Goal: Task Accomplishment & Management: Manage account settings

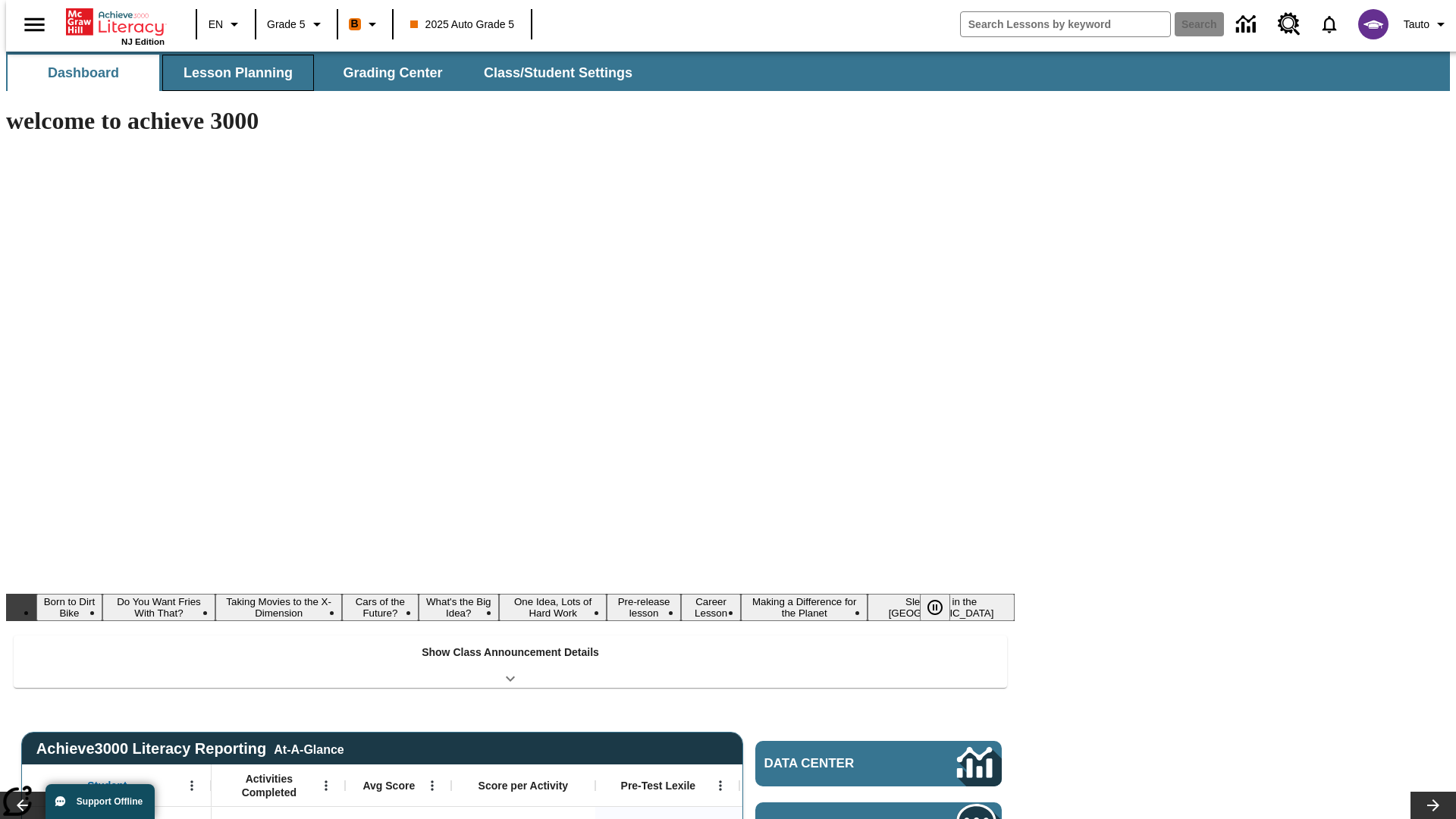
click at [232, 72] on button "Lesson Planning" at bounding box center [238, 72] width 151 height 37
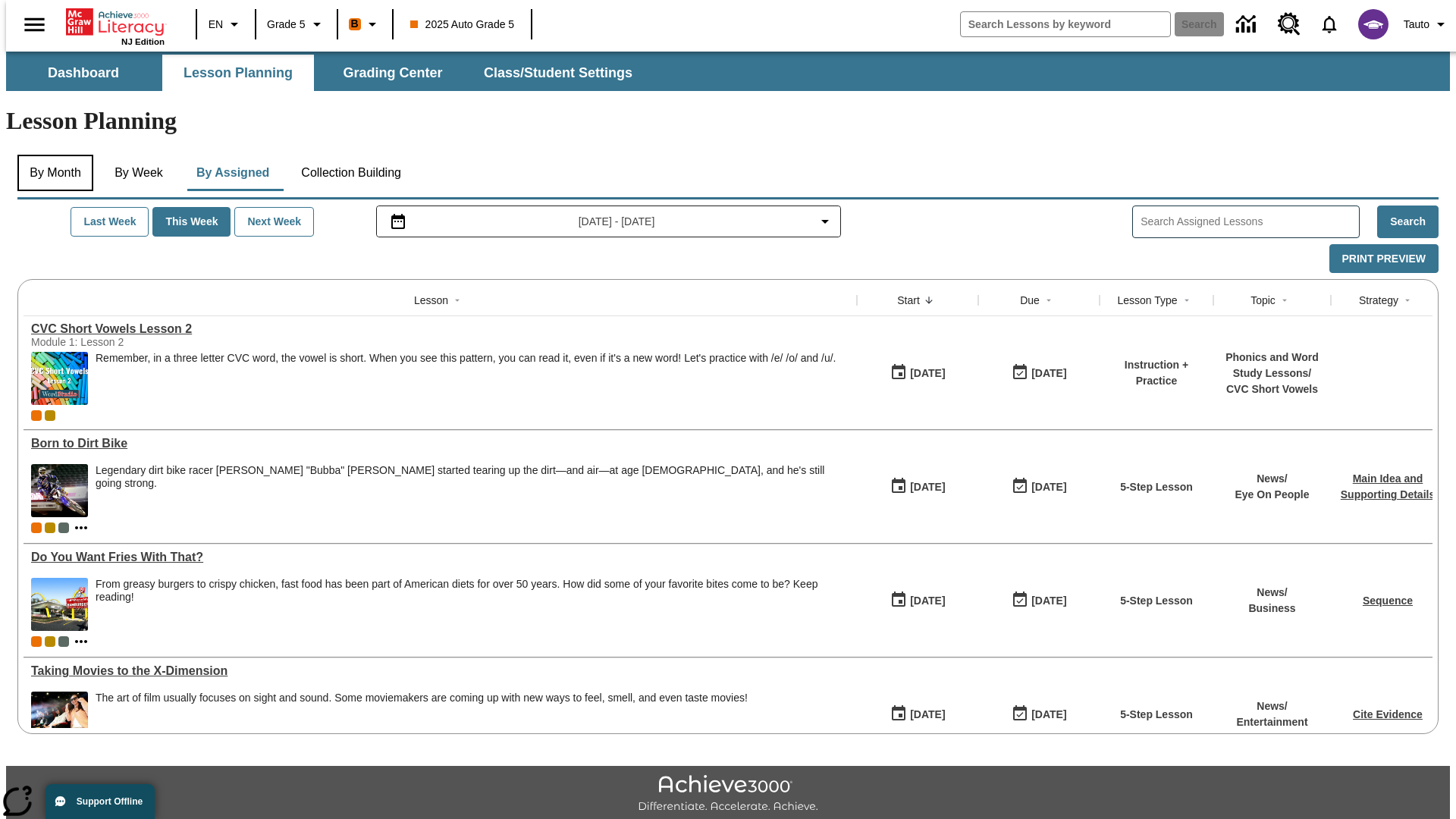
click at [51, 155] on button "By Month" at bounding box center [55, 173] width 76 height 37
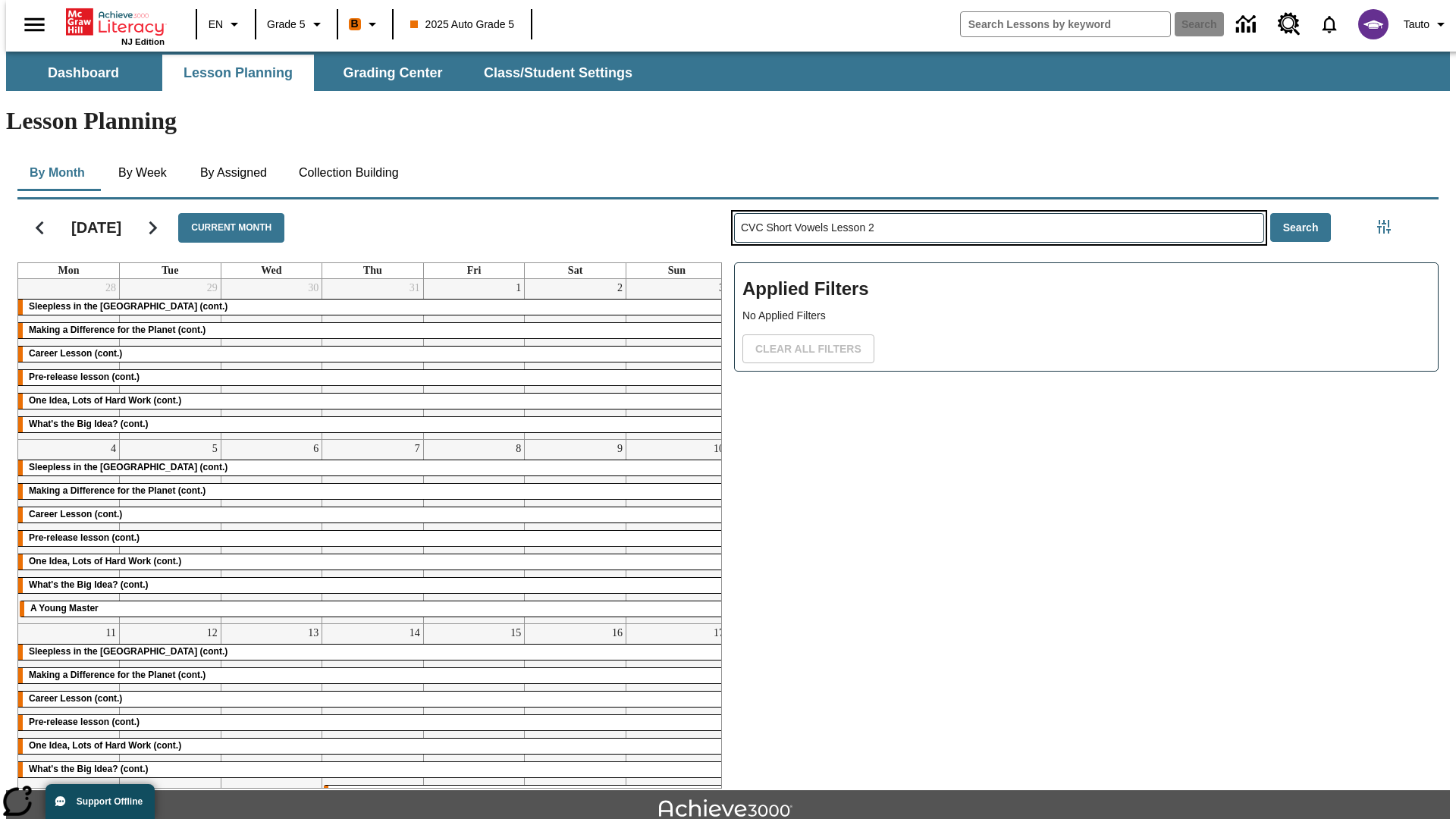
type input "CVC Short Vowels Lesson 2"
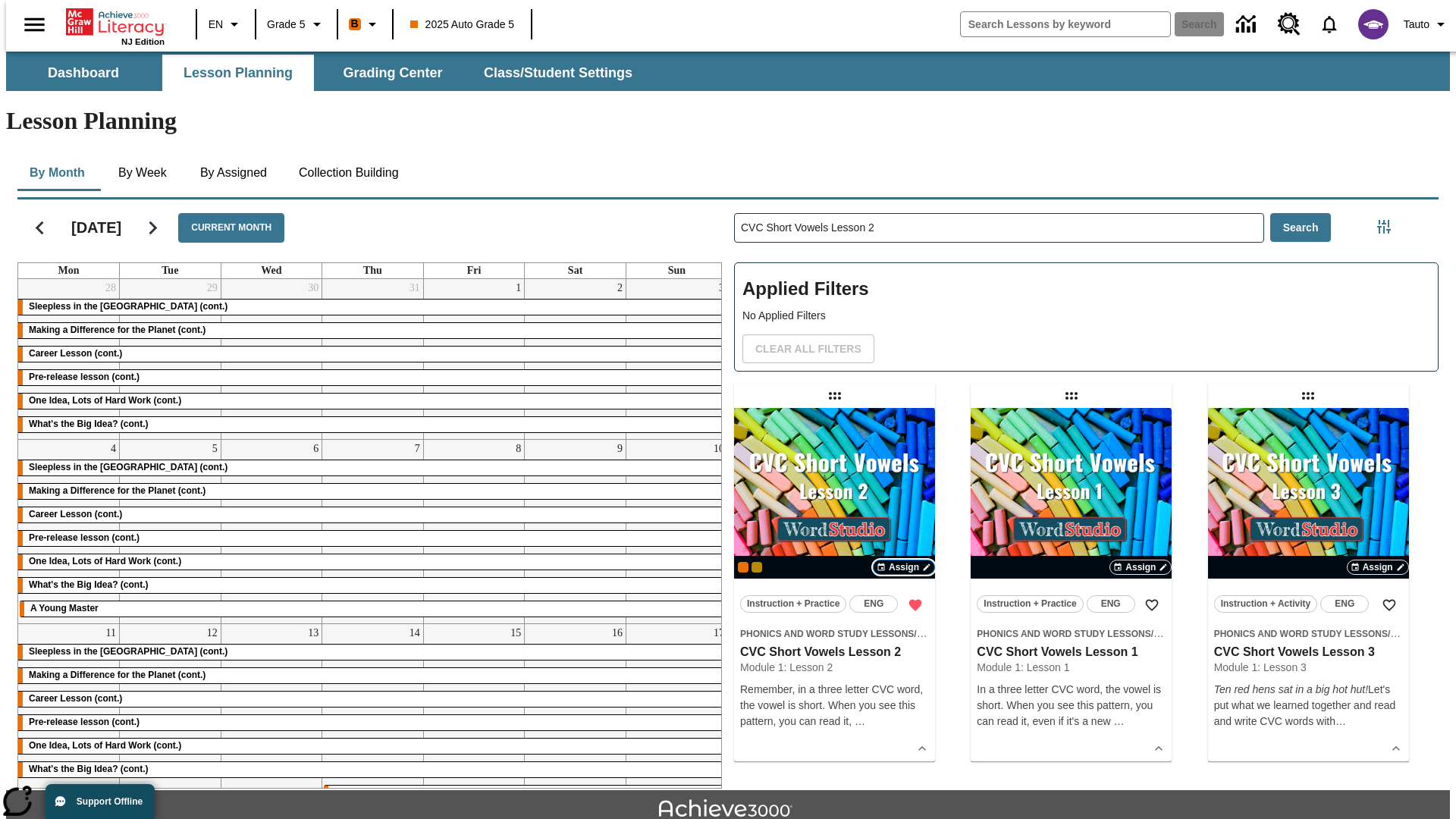
click at [904, 561] on span "Assign" at bounding box center [904, 567] width 30 height 14
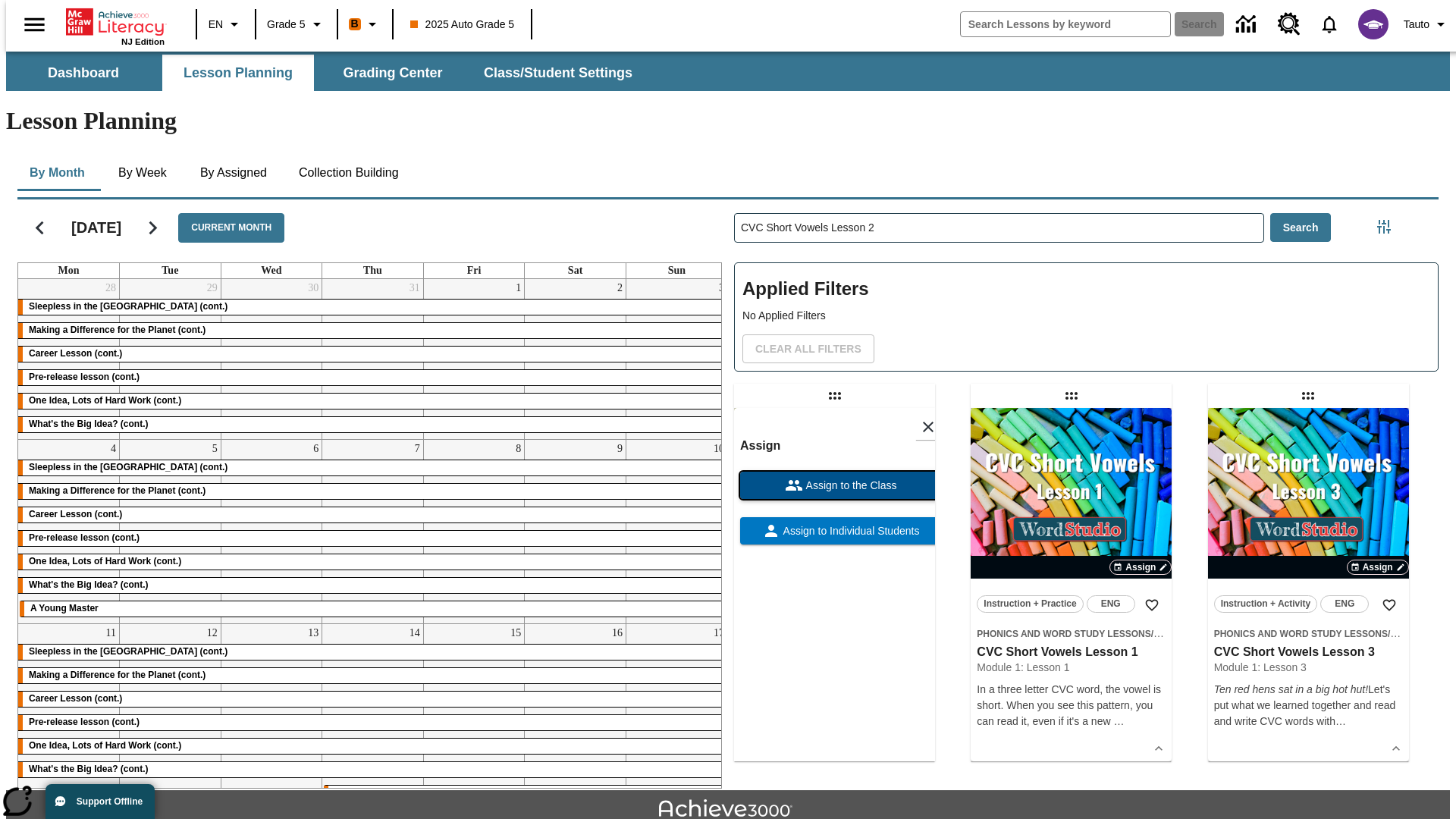
click at [834, 478] on span "Assign to the Class" at bounding box center [850, 486] width 94 height 16
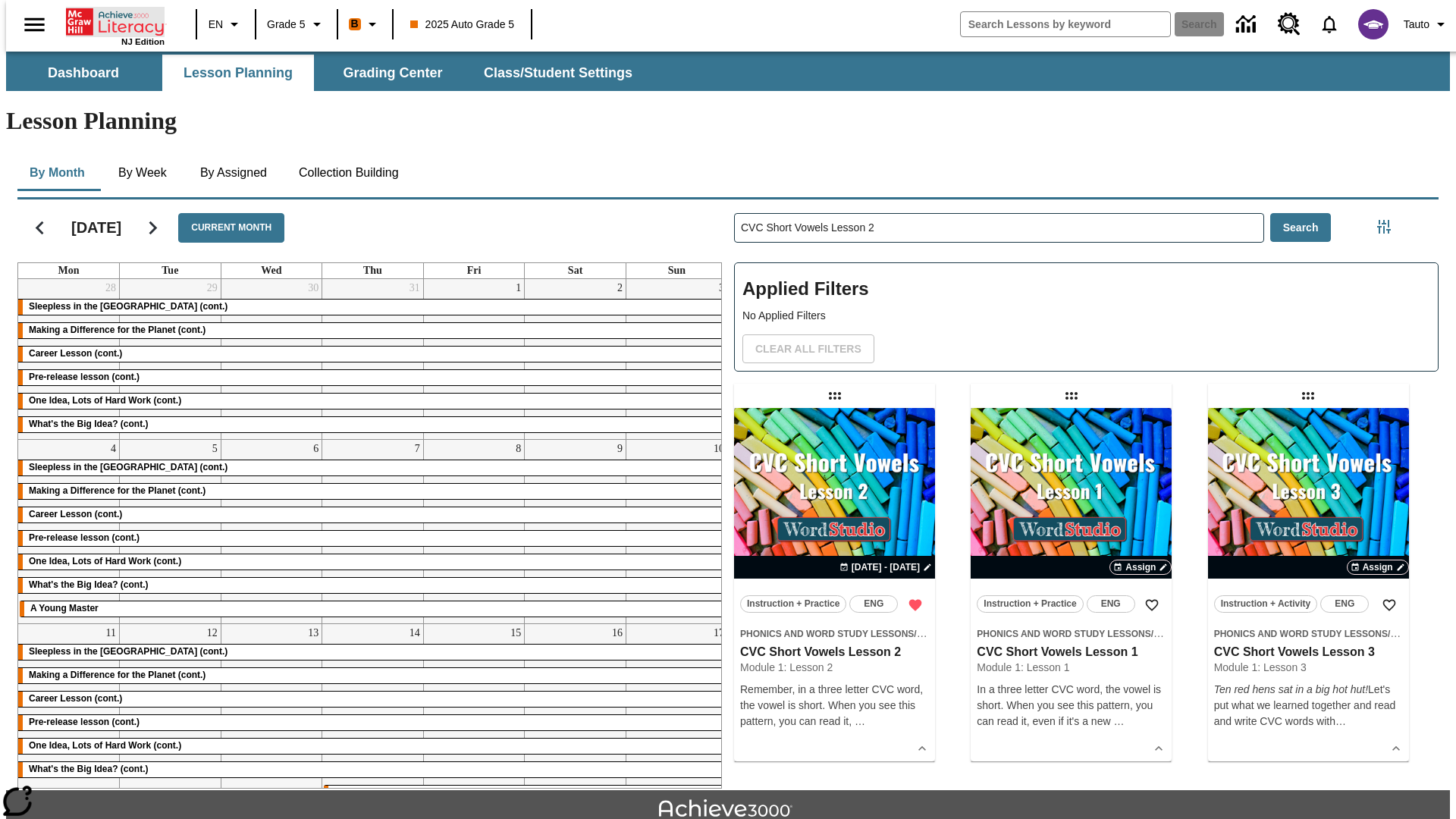
click at [109, 21] on icon "Home" at bounding box center [116, 22] width 101 height 30
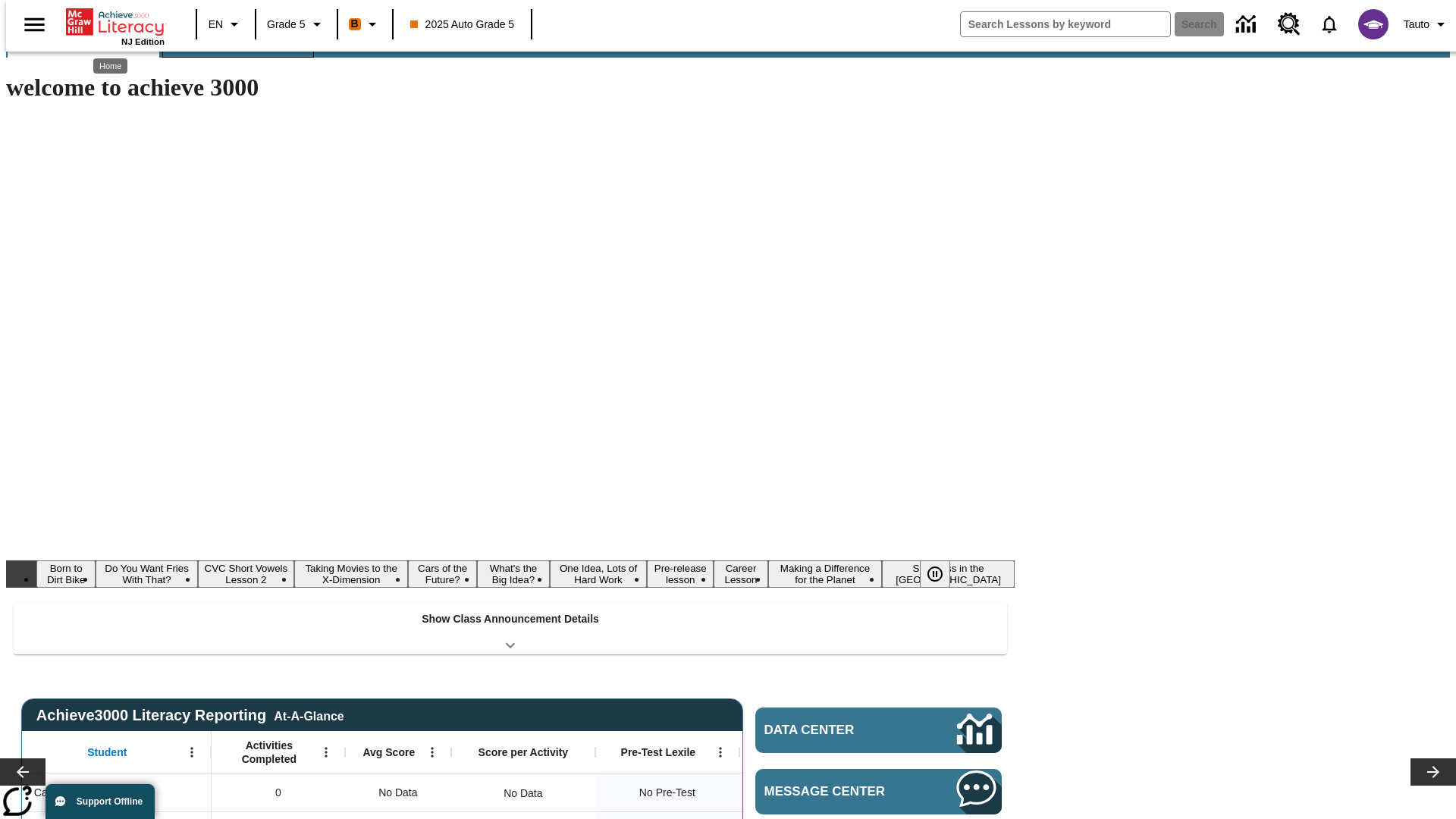
click at [232, 57] on button "Lesson Planning" at bounding box center [238, 39] width 151 height 37
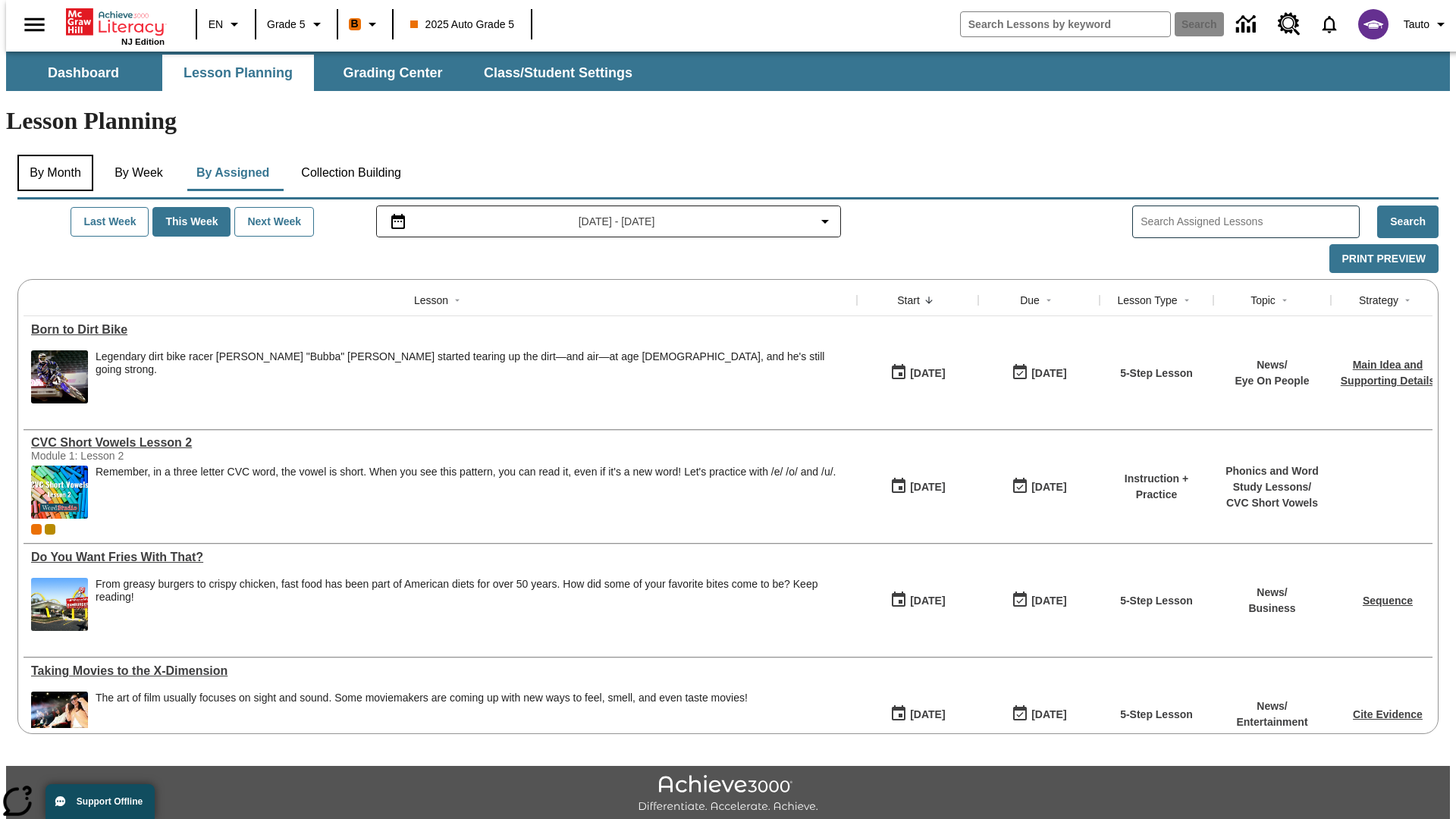
click at [51, 155] on button "By Month" at bounding box center [55, 173] width 76 height 37
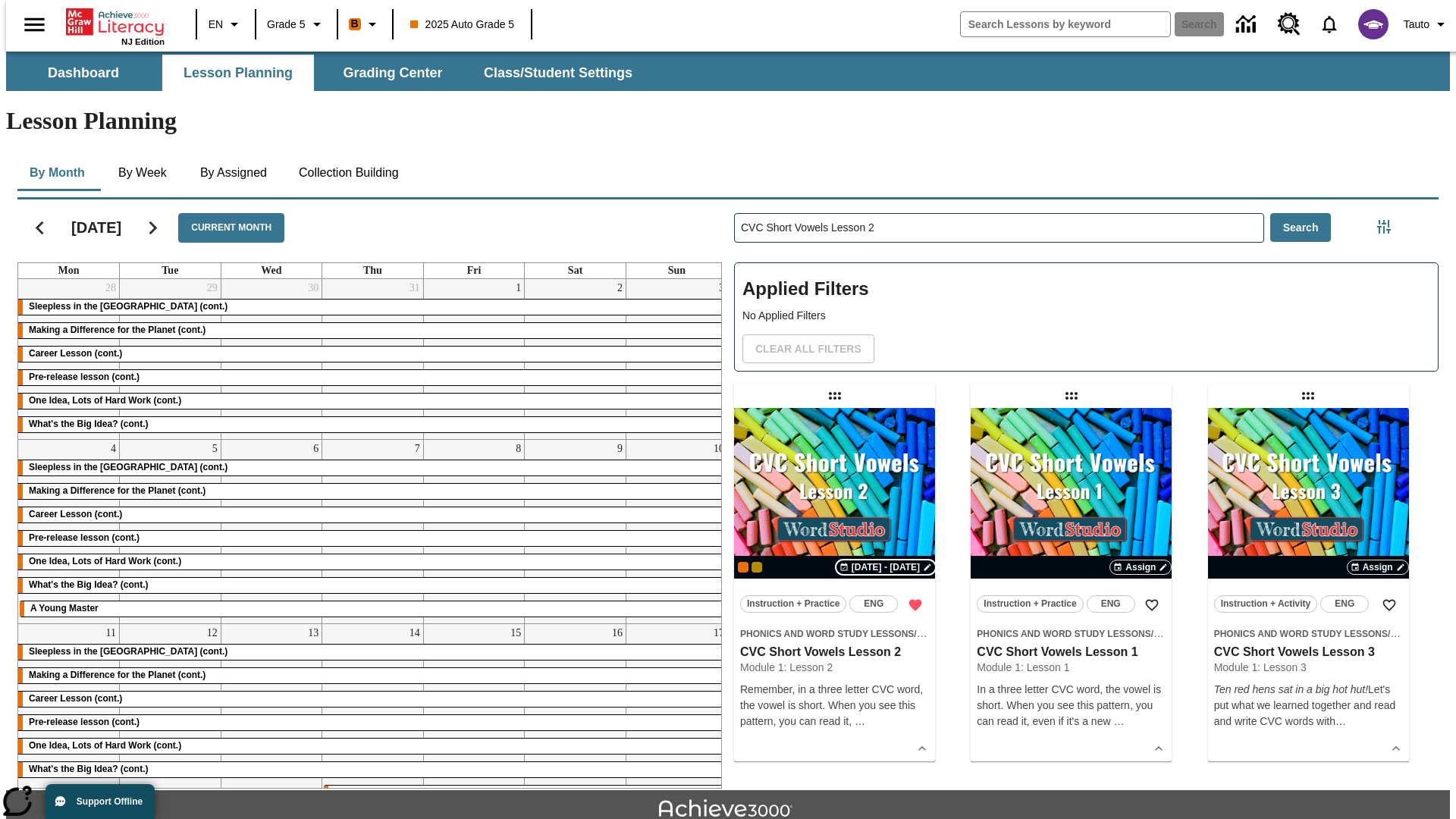
click at [886, 561] on span "[DATE] - [DATE]" at bounding box center [885, 567] width 69 height 14
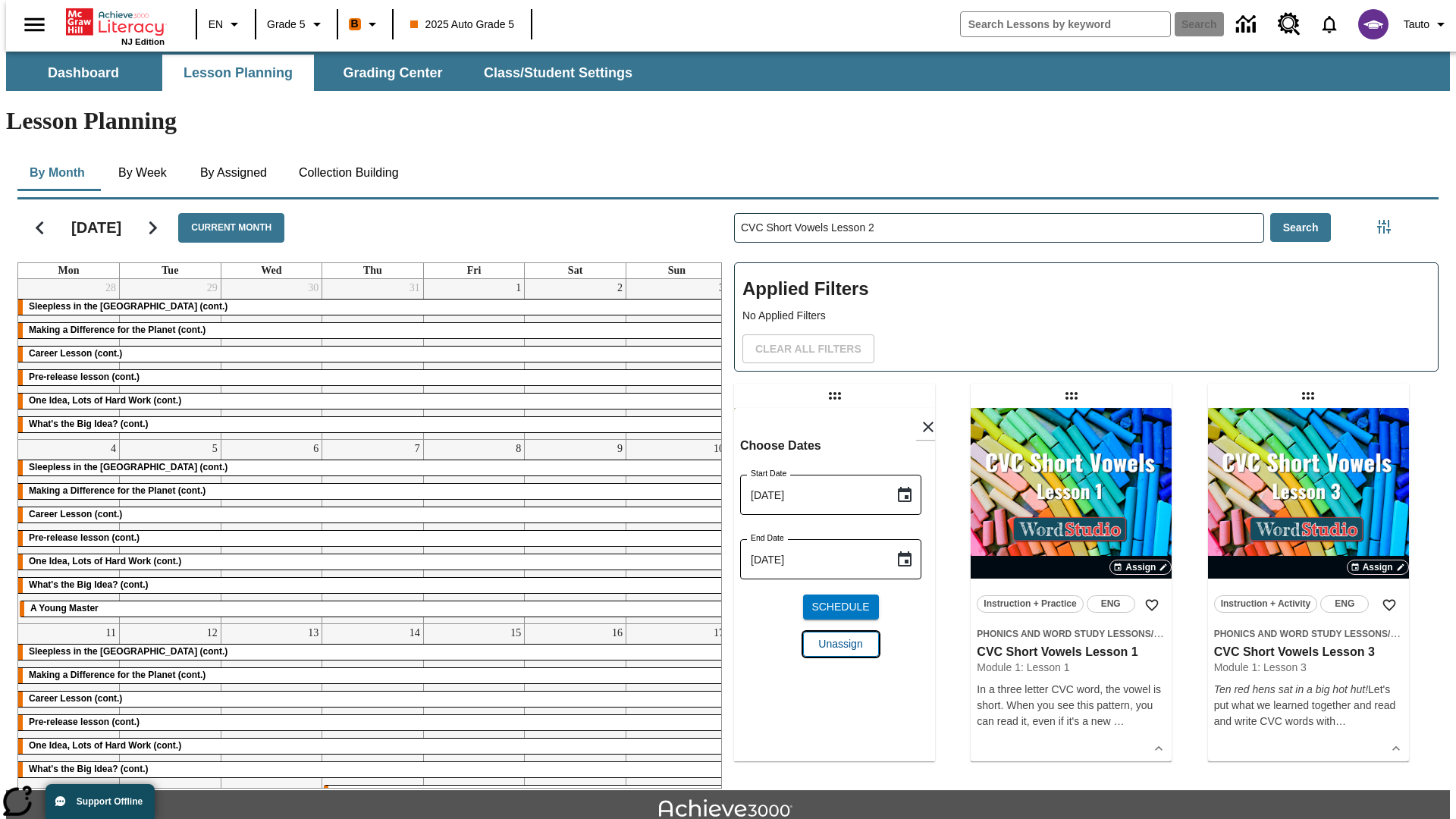
click at [834, 636] on span "Unassign" at bounding box center [840, 643] width 44 height 16
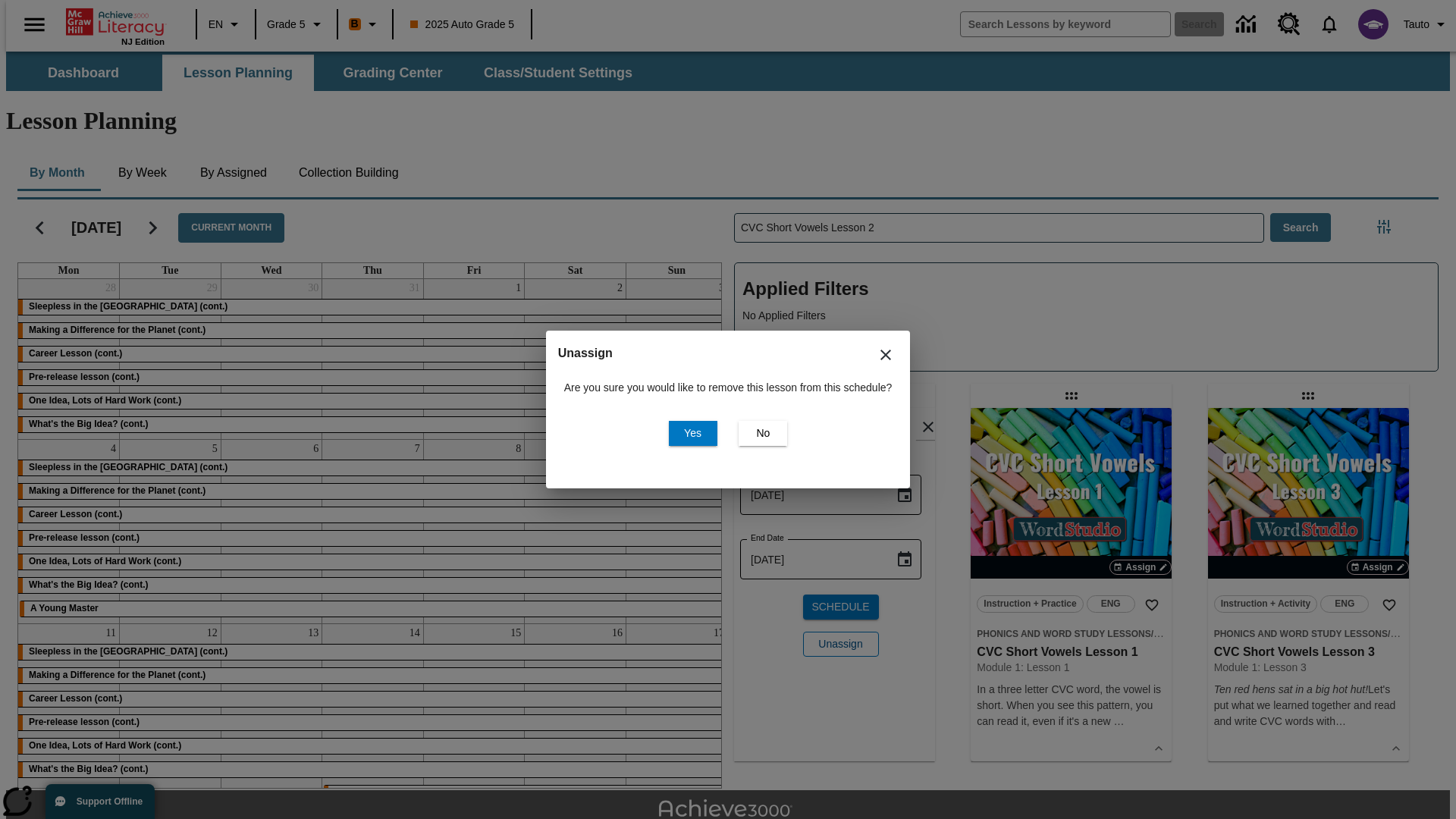
scroll to position [34, 0]
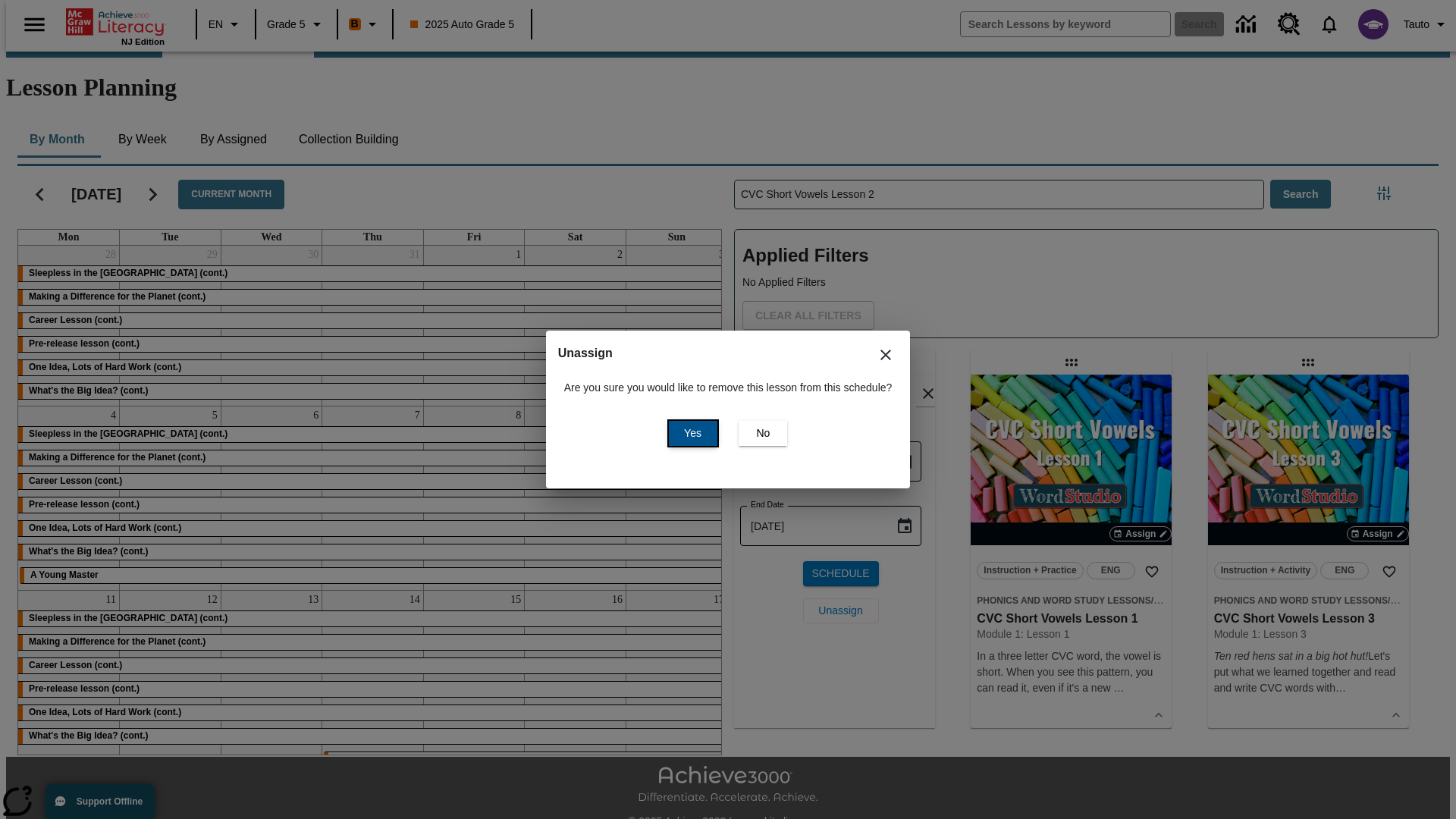
click at [690, 433] on span "Yes" at bounding box center [692, 433] width 18 height 16
